Goal: Task Accomplishment & Management: Use online tool/utility

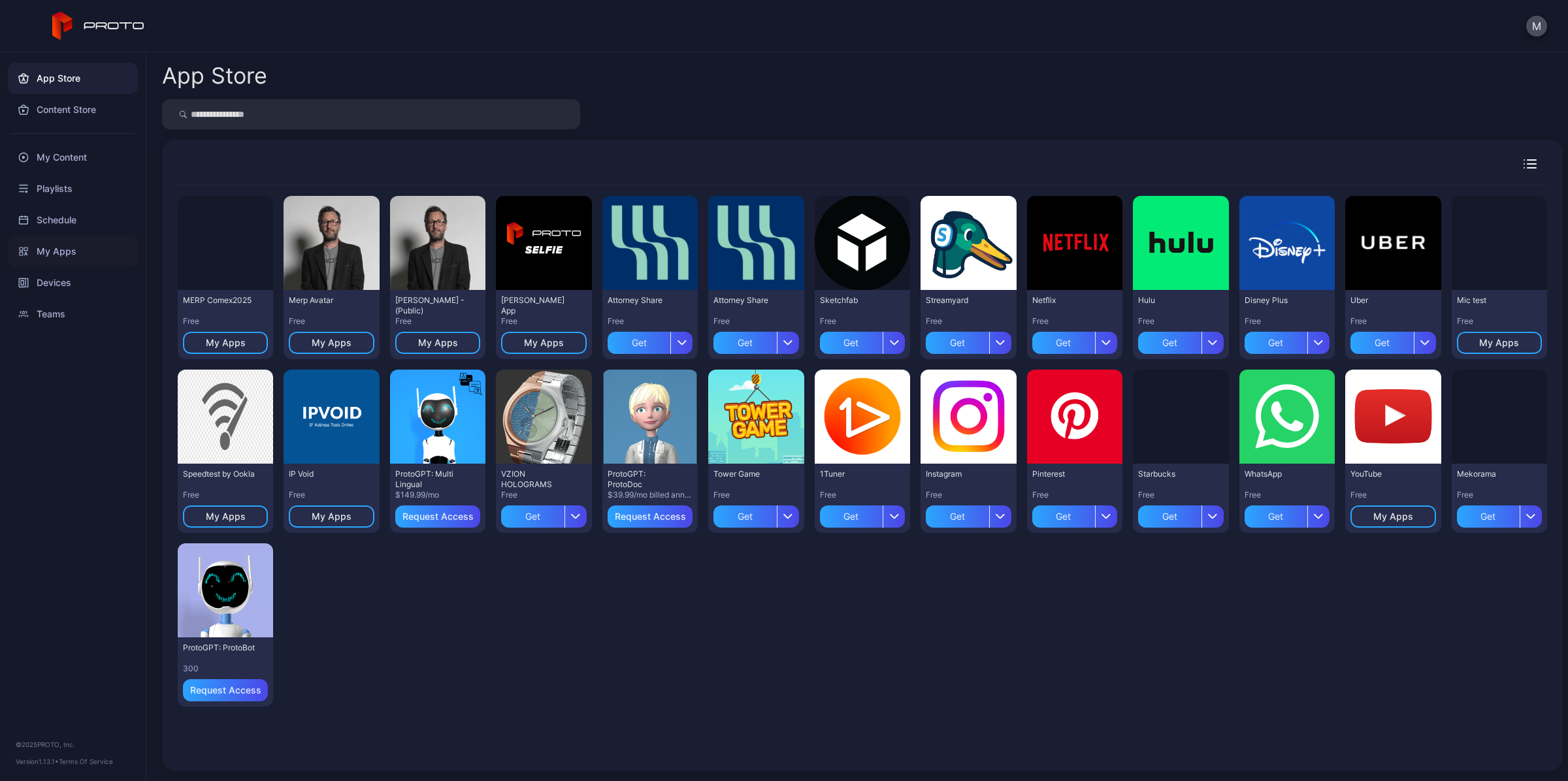
click at [79, 245] on div "My Apps" at bounding box center [73, 250] width 130 height 31
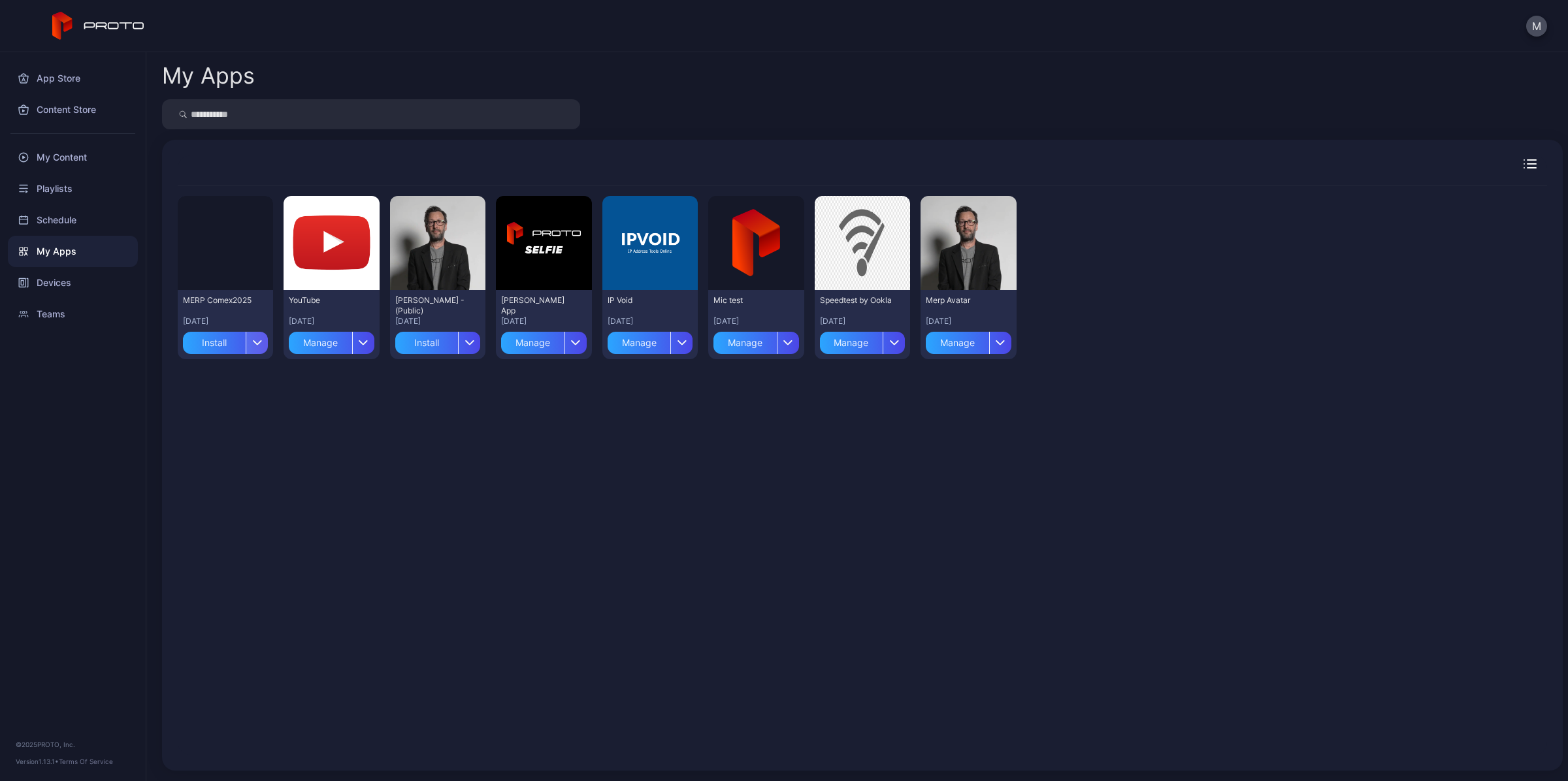
click at [254, 346] on div "button" at bounding box center [256, 342] width 22 height 22
click at [255, 380] on button "Install" at bounding box center [225, 380] width 111 height 42
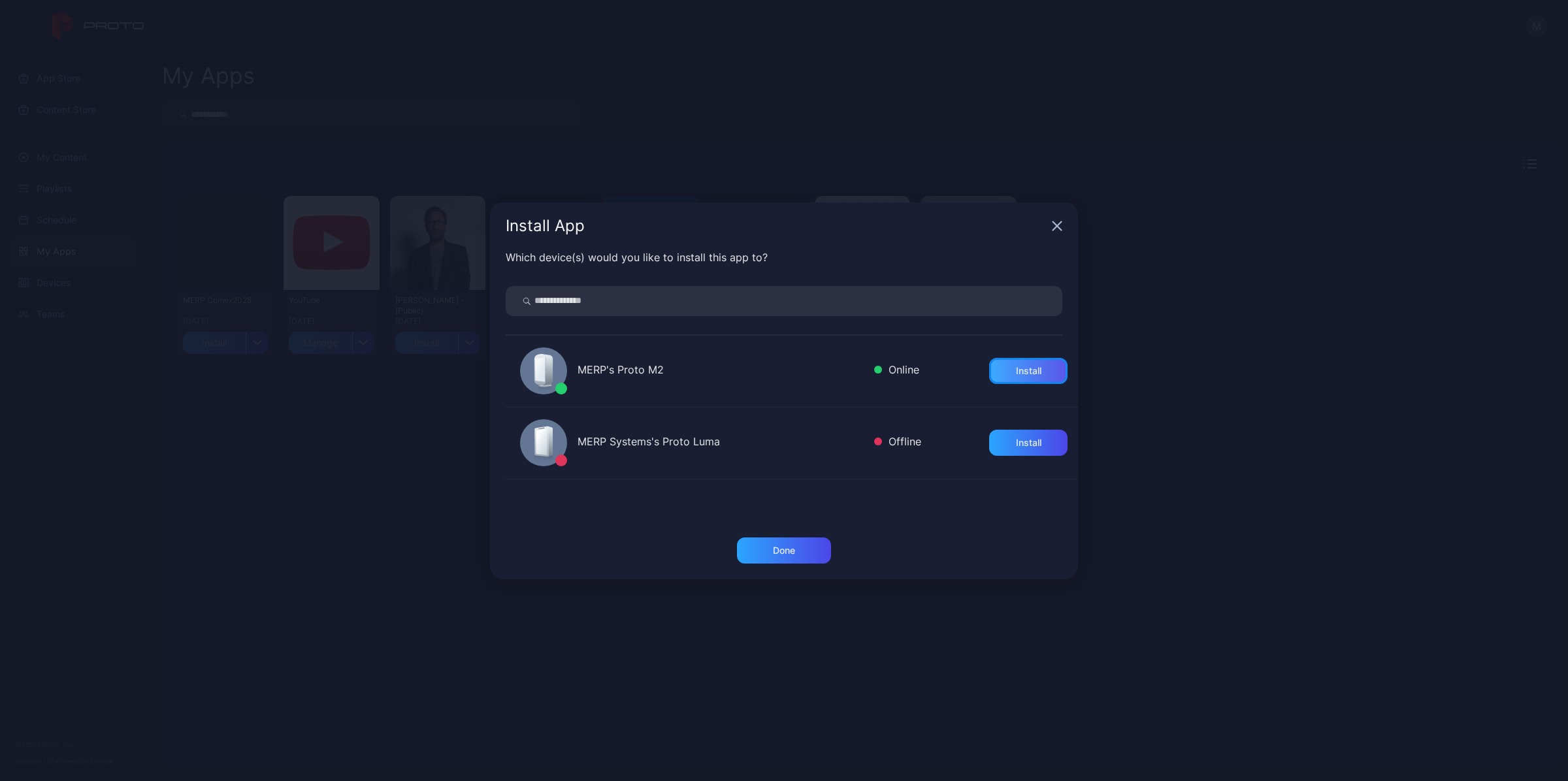
click at [1024, 364] on div "Install" at bounding box center [1028, 371] width 79 height 26
click at [808, 549] on div "Done" at bounding box center [784, 550] width 94 height 26
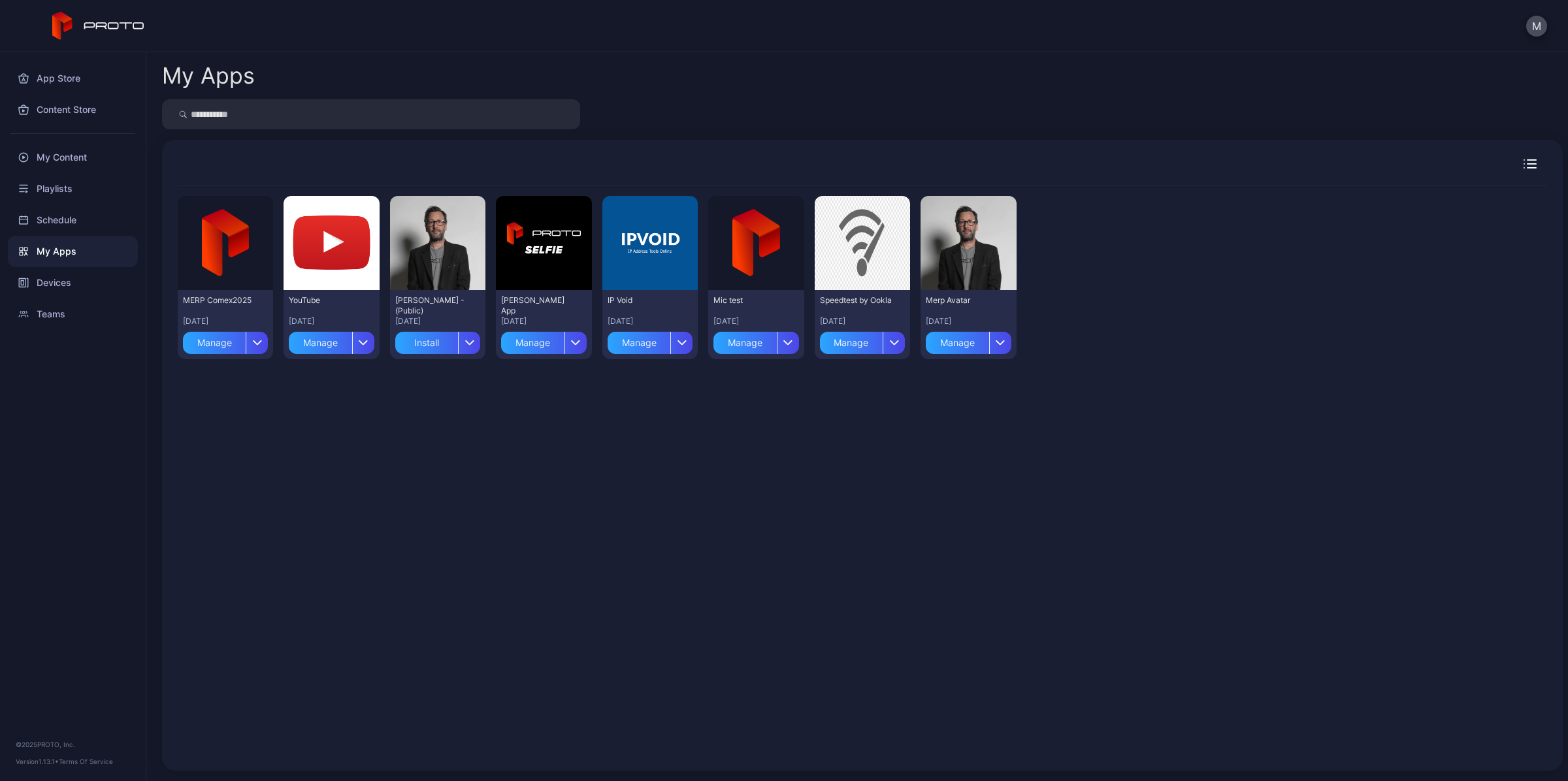
click at [739, 440] on div "Preview MERP Comex[DATE], 2025 Manage Preview YouTube [DATE] Manage Preview [PE…" at bounding box center [862, 470] width 1369 height 570
click at [740, 440] on div "Preview MERP Comex[DATE], 2025 Manage Preview YouTube [DATE] Manage Preview [PE…" at bounding box center [862, 470] width 1369 height 570
